Goal: Transaction & Acquisition: Obtain resource

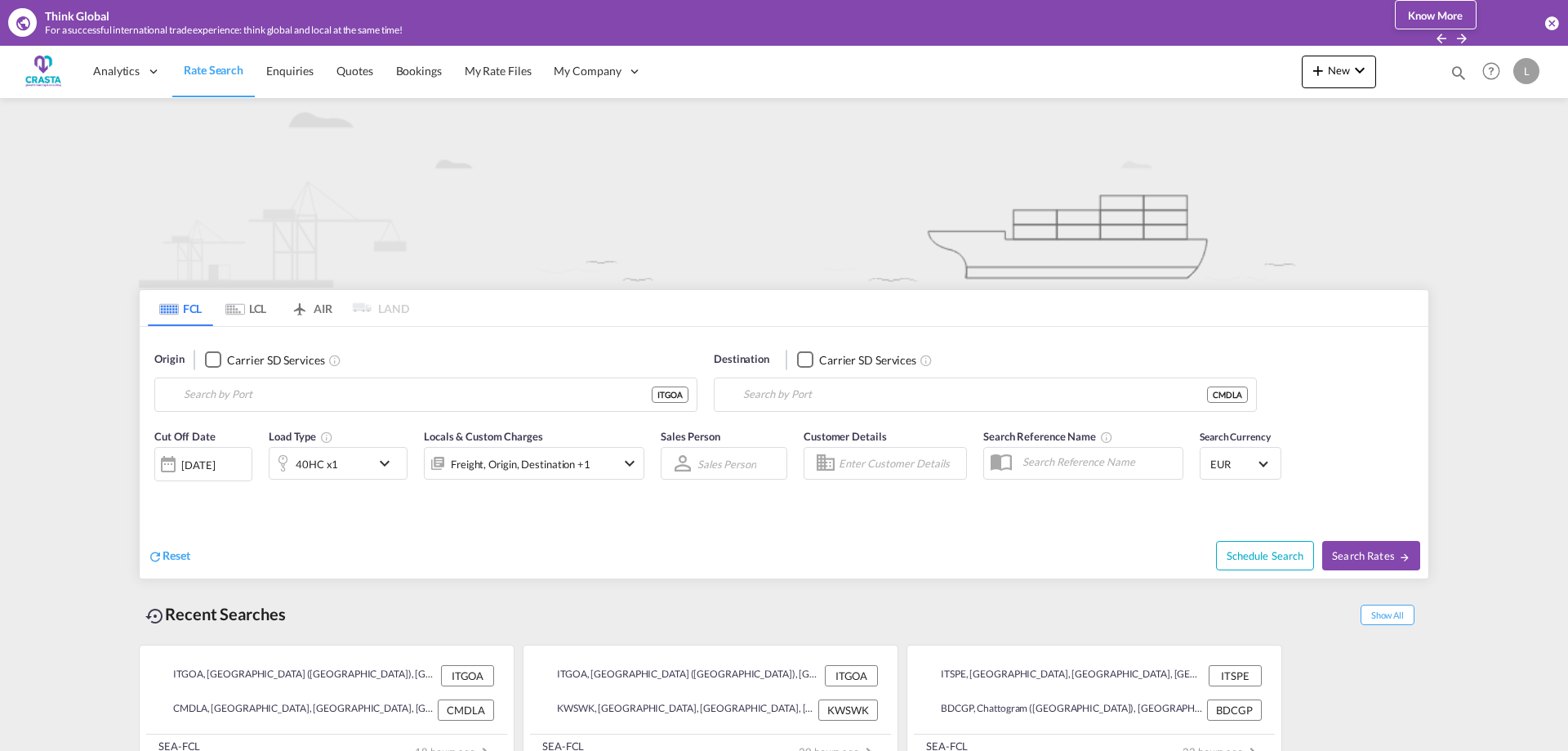
type input "[GEOGRAPHIC_DATA] ([GEOGRAPHIC_DATA]), [GEOGRAPHIC_DATA]"
type input "Douala, CMDLA"
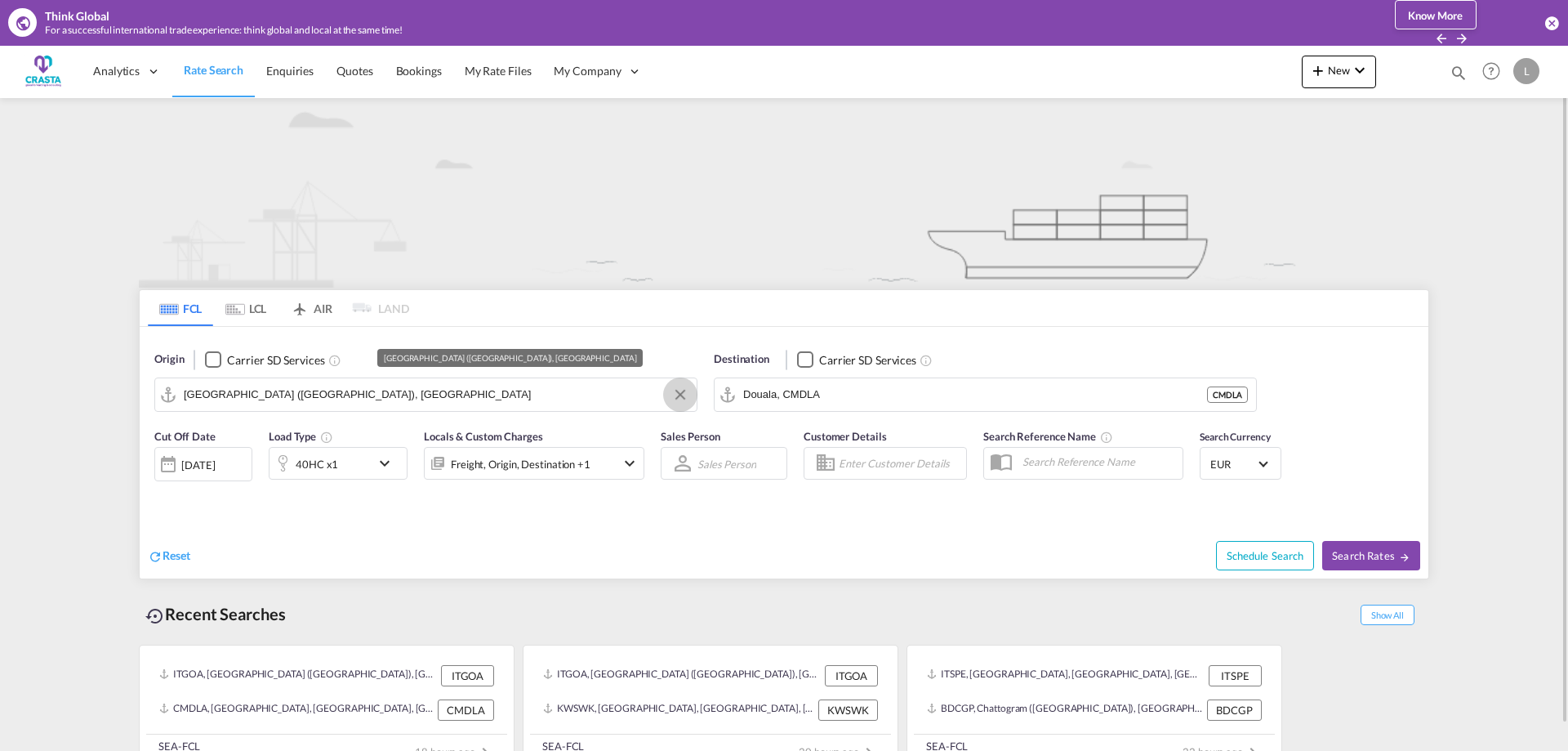
click at [683, 395] on button "Clear Input" at bounding box center [680, 394] width 25 height 25
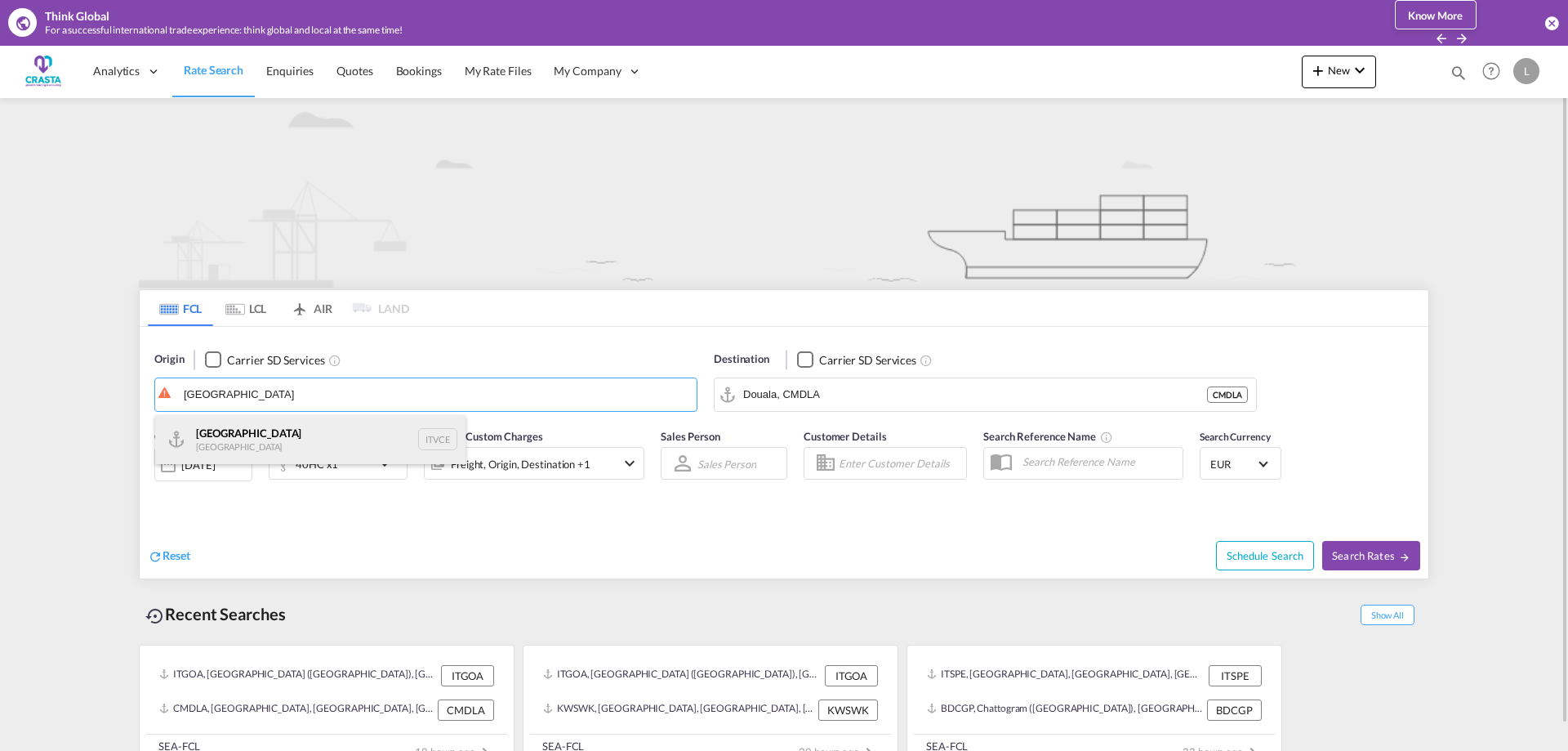
click at [227, 433] on div "Venezia [GEOGRAPHIC_DATA] ITVCE" at bounding box center [310, 439] width 311 height 49
type input "[GEOGRAPHIC_DATA], ITVCE"
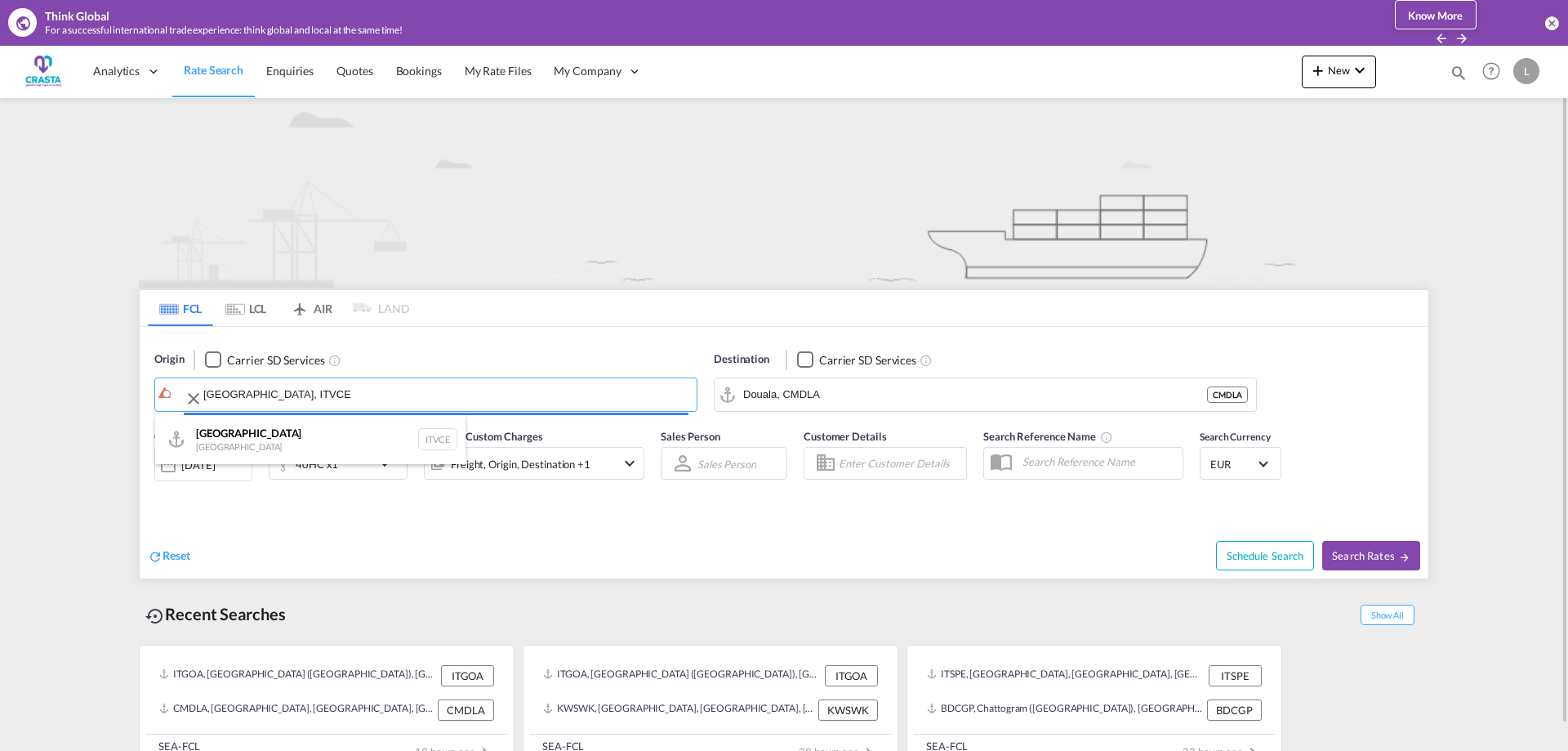
click at [833, 395] on input "Douala, CMDLA" at bounding box center [975, 394] width 464 height 25
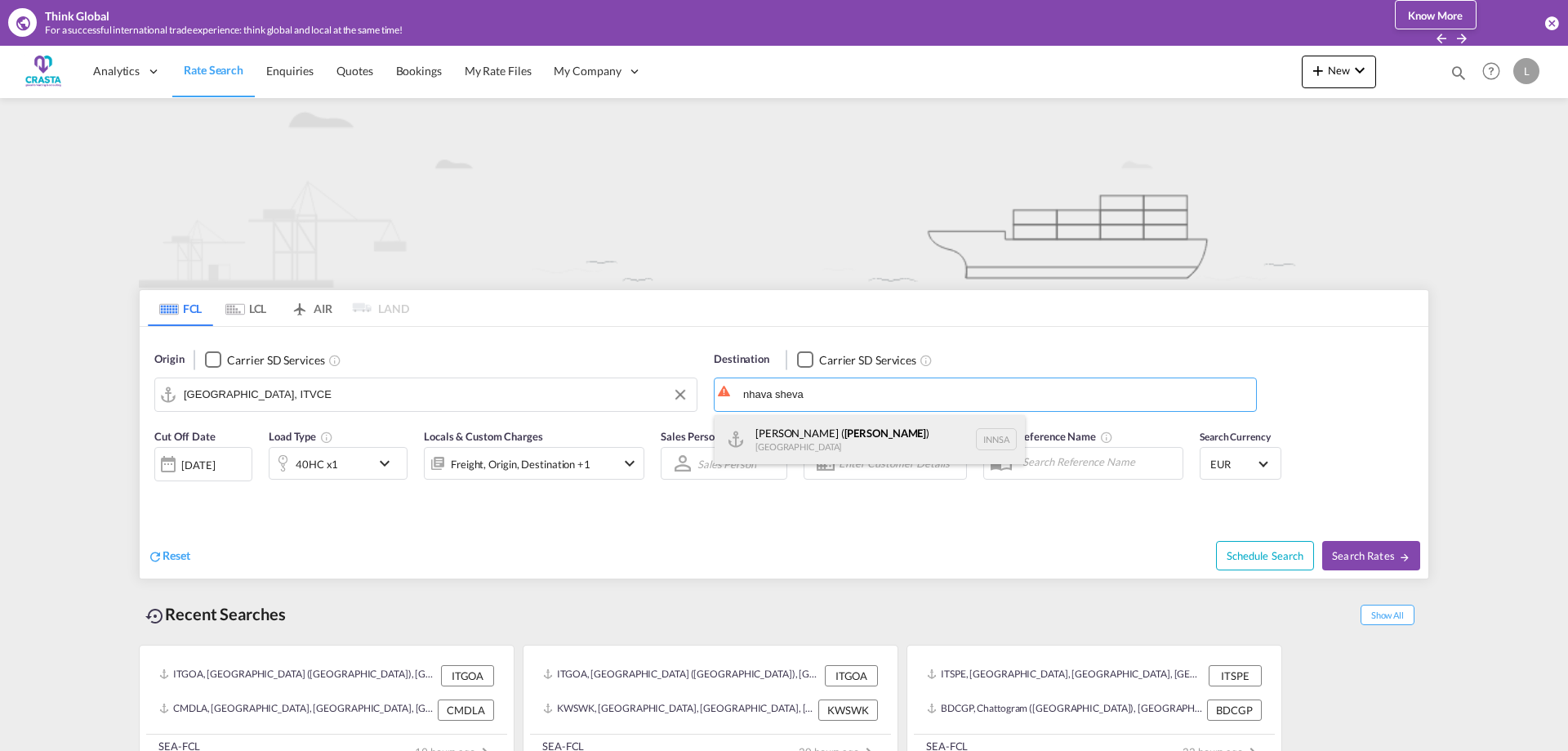
click at [814, 437] on div "[PERSON_NAME] ( [GEOGRAPHIC_DATA] ) [GEOGRAPHIC_DATA] [GEOGRAPHIC_DATA]" at bounding box center [870, 439] width 311 height 49
type input "[PERSON_NAME] ([PERSON_NAME]), [GEOGRAPHIC_DATA]"
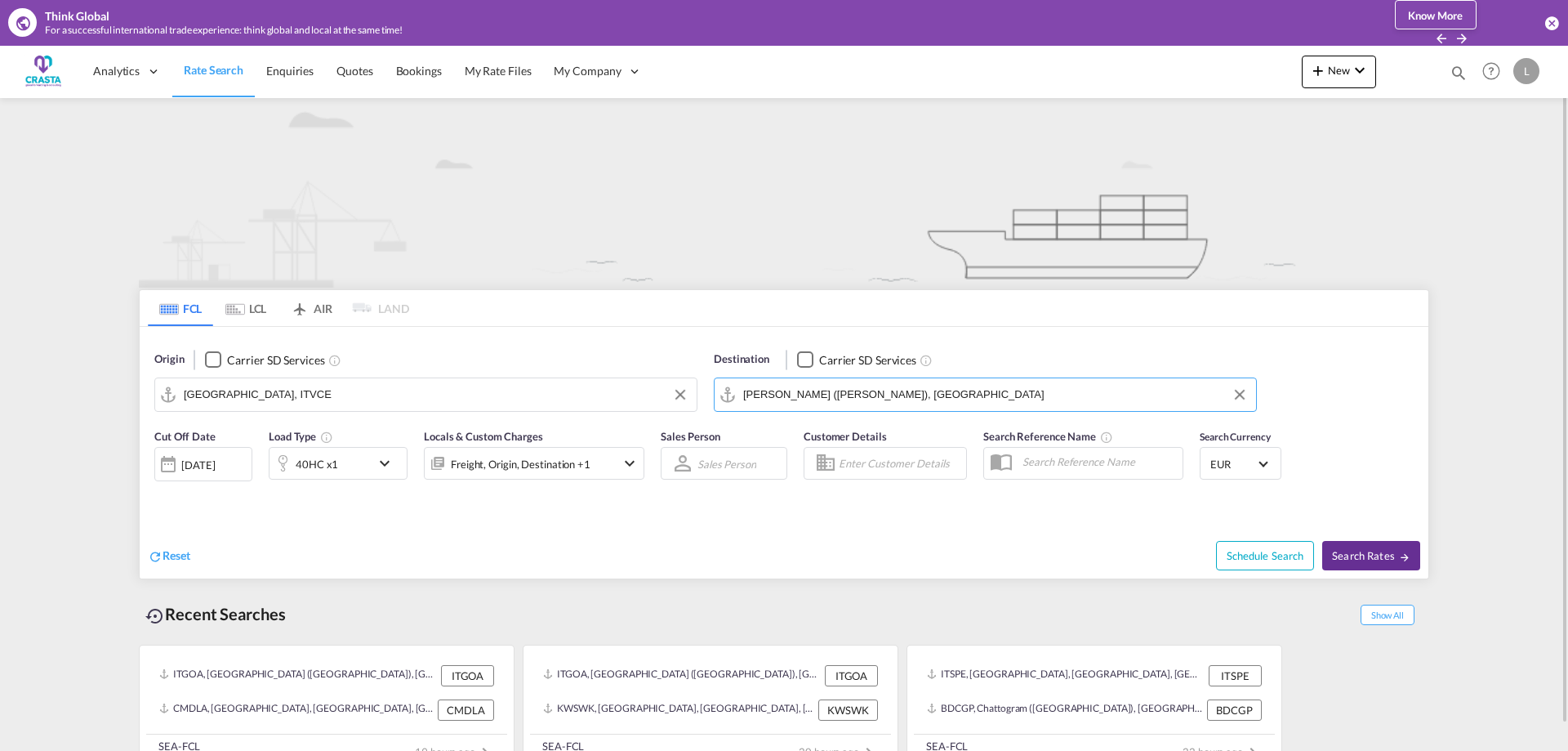
click at [1390, 559] on span "Search Rates" at bounding box center [1371, 555] width 78 height 13
type input "ITVCE to INNSA / [DATE]"
